Goal: Task Accomplishment & Management: Use online tool/utility

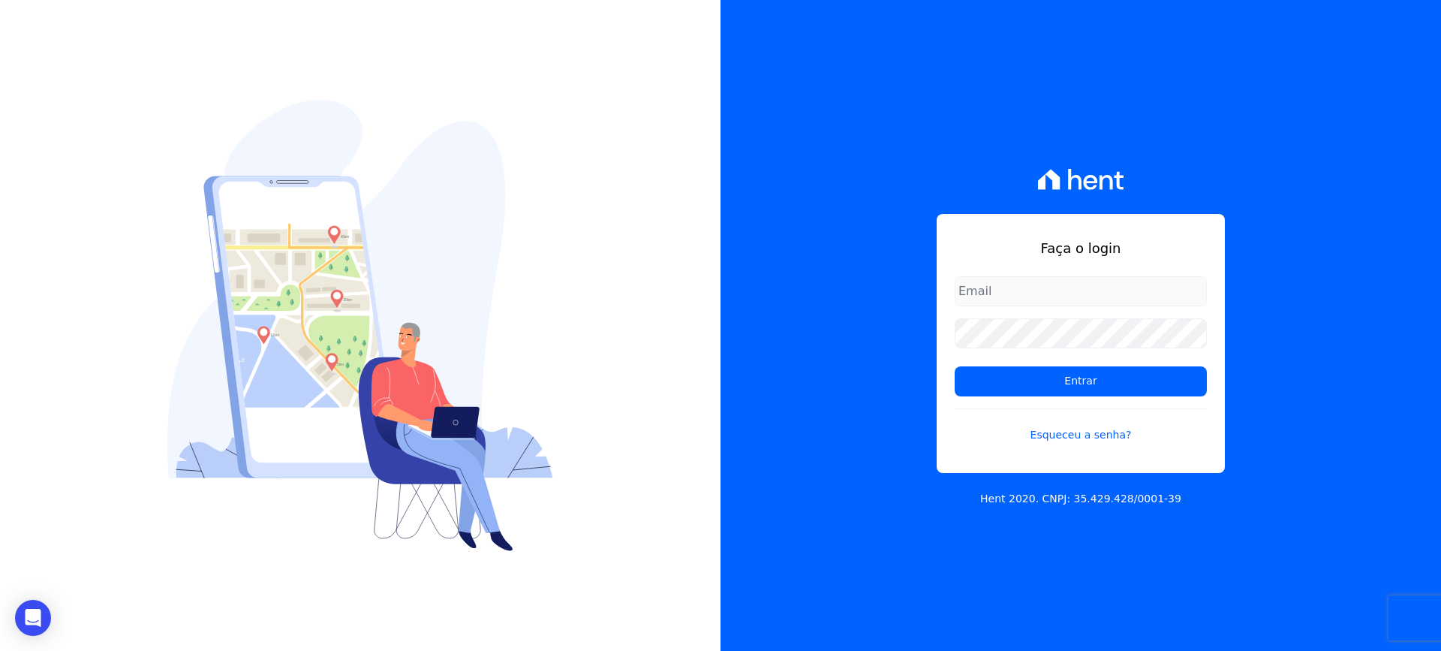
click at [1016, 287] on input "email" at bounding box center [1080, 291] width 252 height 30
type input "[EMAIL_ADDRESS][DOMAIN_NAME]"
click at [845, 474] on div "Faça o login [EMAIL_ADDRESS][DOMAIN_NAME] Entrar Esqueceu a senha? Hent 2020. C…" at bounding box center [1080, 325] width 720 height 651
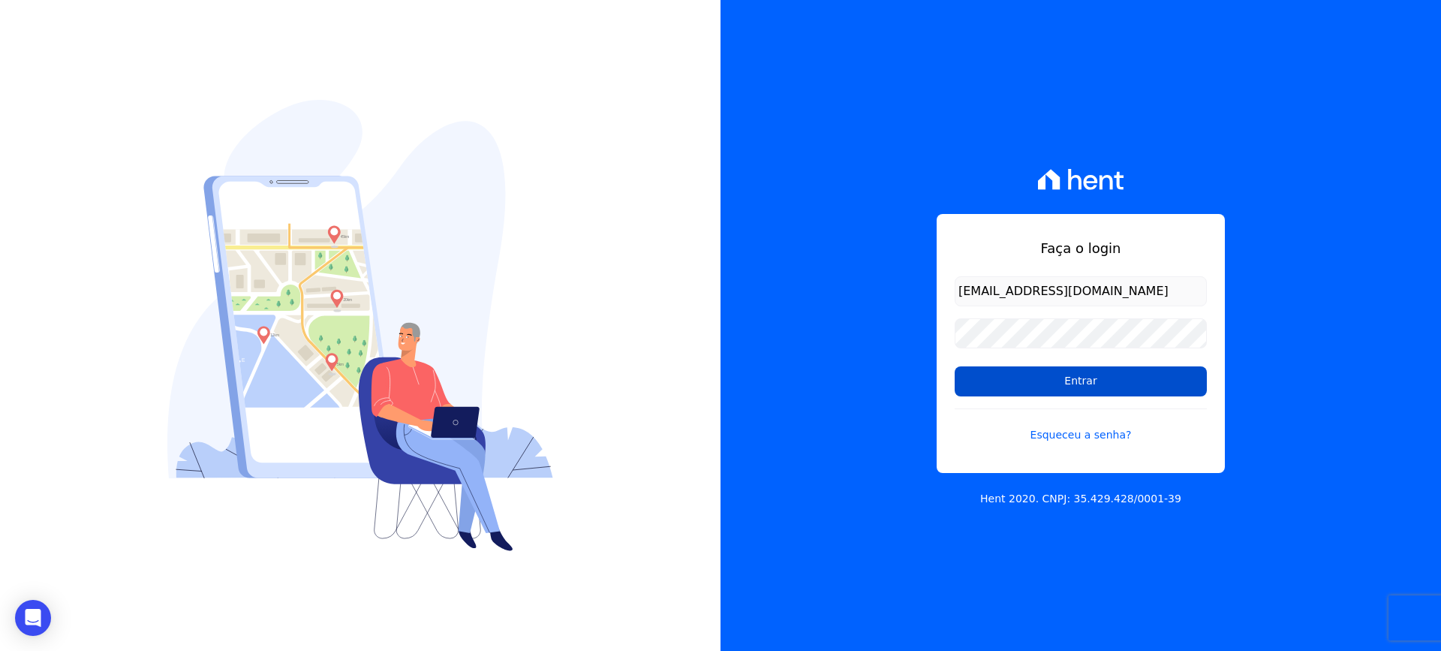
click at [1078, 383] on input "Entrar" at bounding box center [1080, 381] width 252 height 30
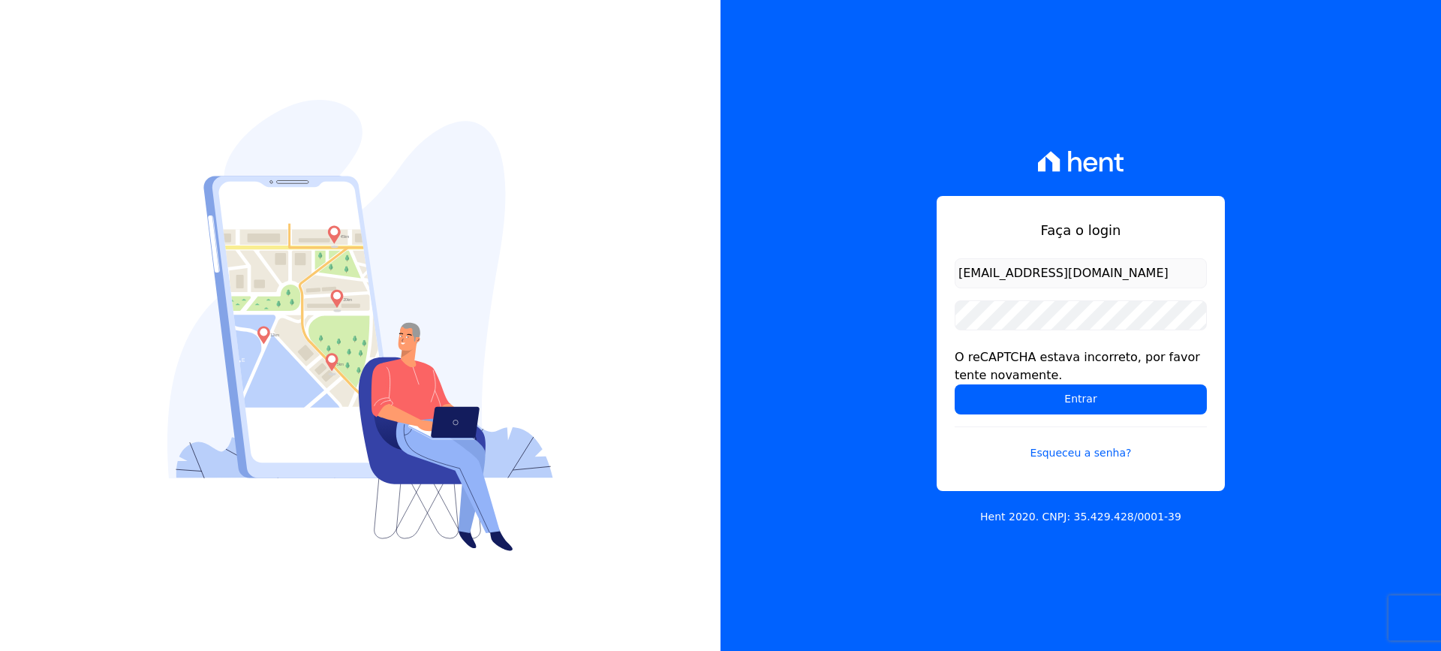
click at [954, 384] on input "Entrar" at bounding box center [1080, 399] width 252 height 30
click at [1078, 397] on input "Entrar" at bounding box center [1080, 399] width 252 height 30
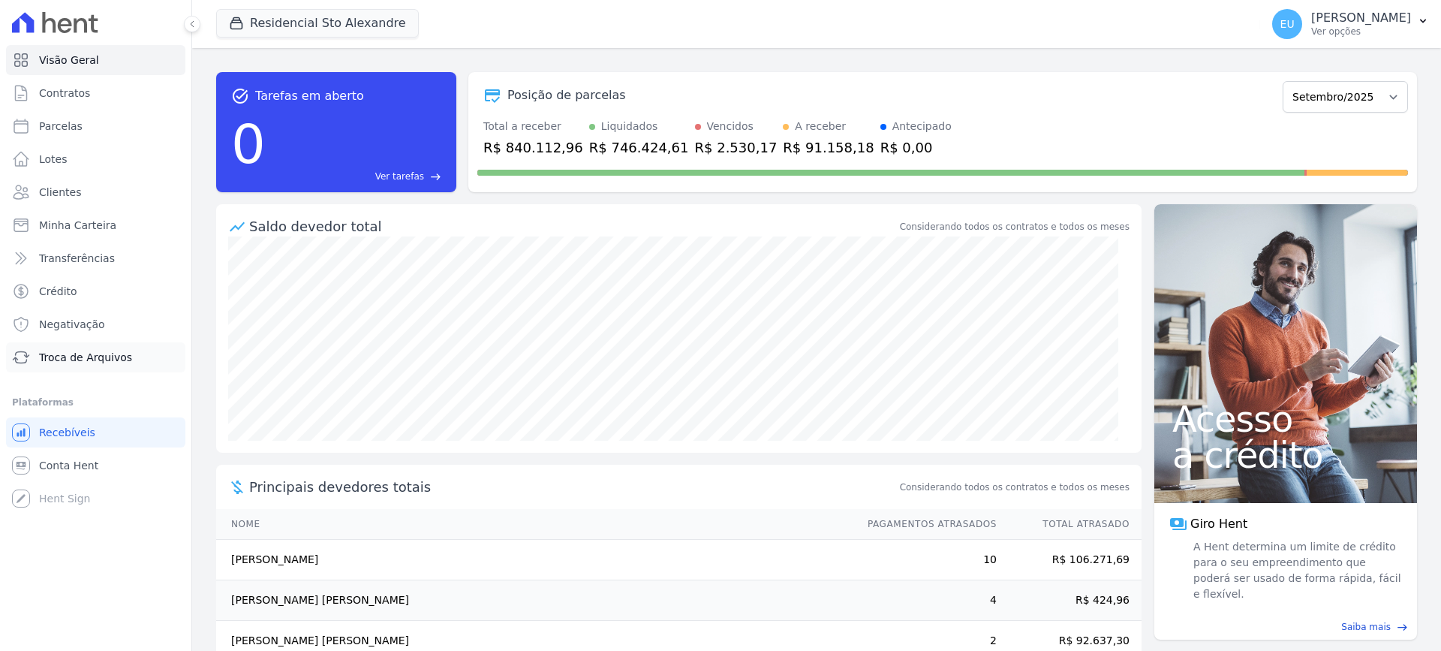
click at [77, 355] on span "Troca de Arquivos" at bounding box center [85, 357] width 93 height 15
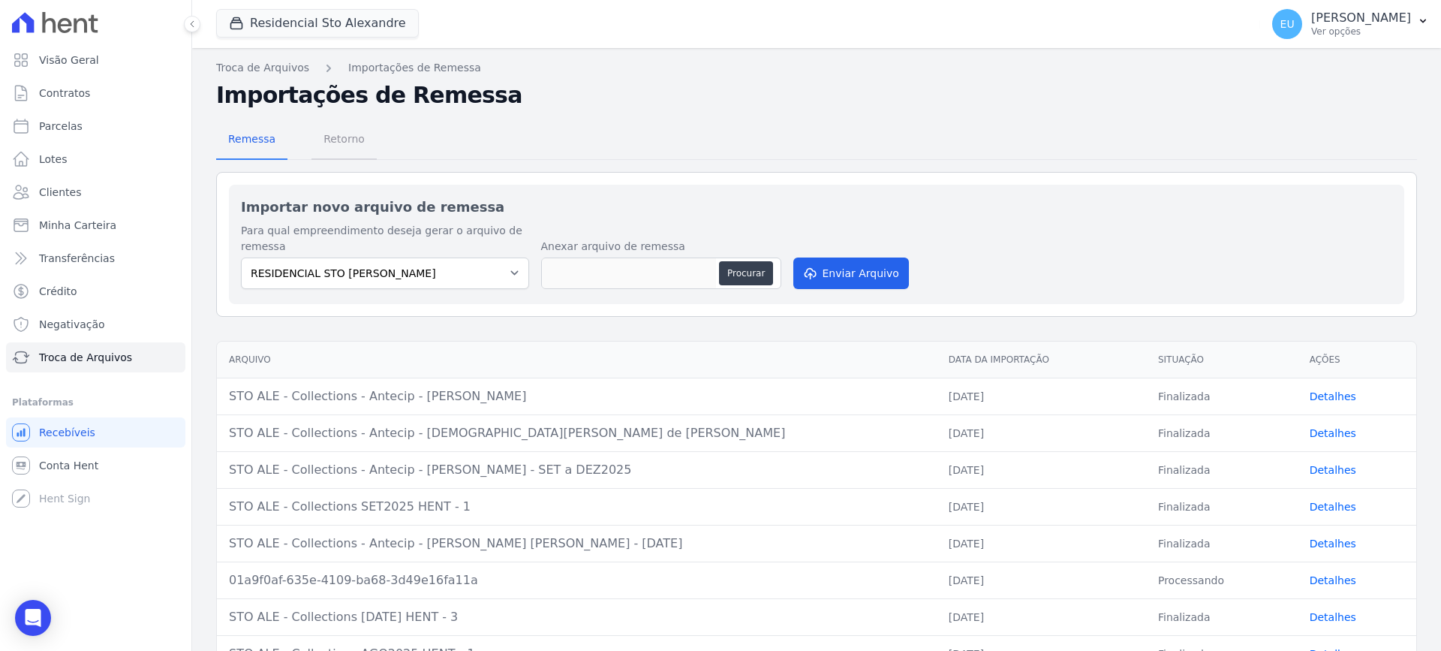
click at [332, 131] on span "Retorno" at bounding box center [343, 139] width 59 height 30
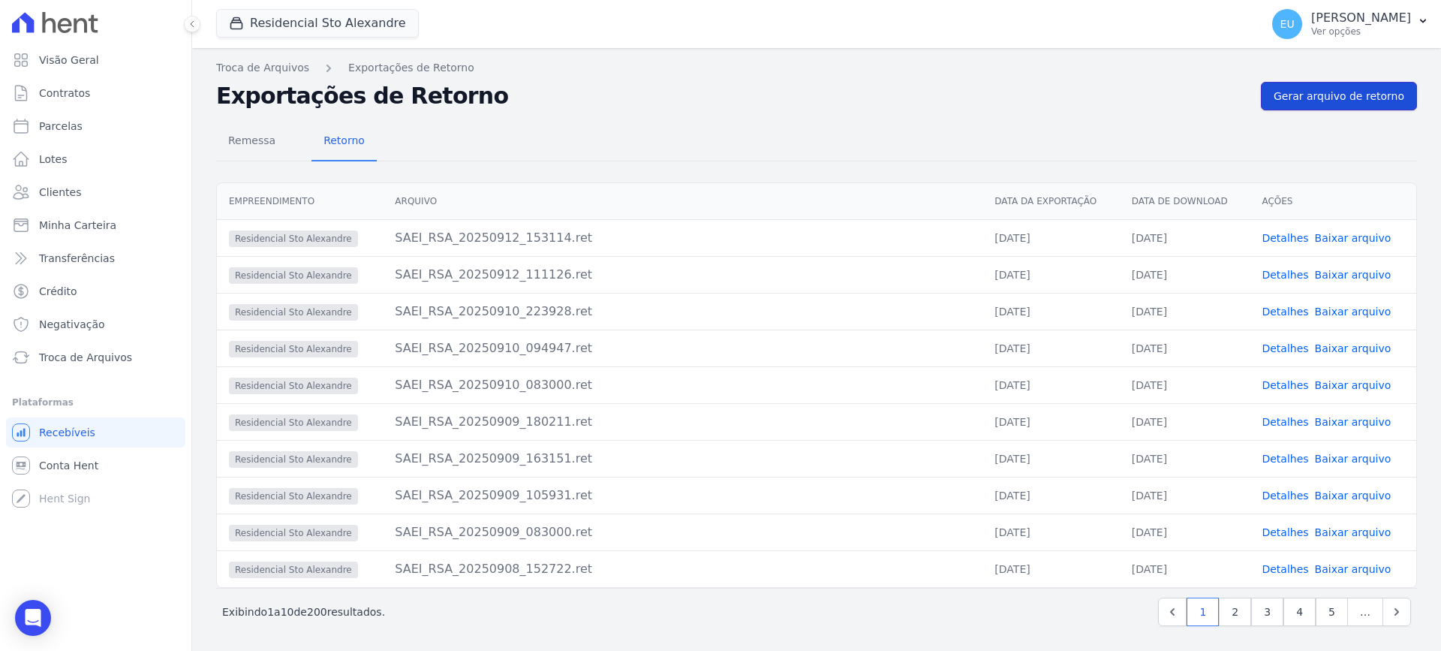
click at [1327, 91] on span "Gerar arquivo de retorno" at bounding box center [1338, 96] width 131 height 15
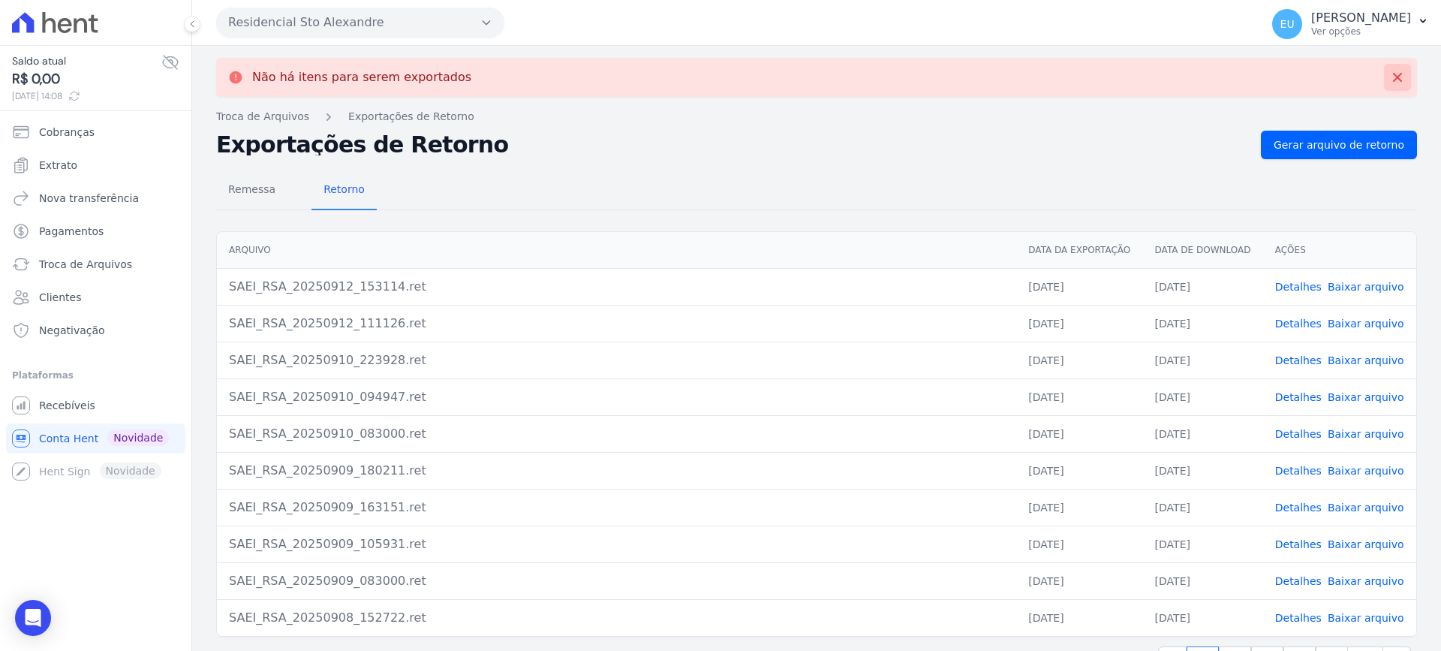
click at [1393, 75] on icon at bounding box center [1397, 77] width 9 height 9
